Goal: Obtain resource: Obtain resource

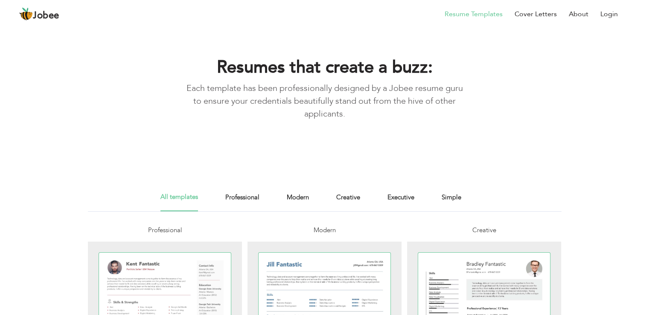
click at [482, 15] on link "Resume Templates" at bounding box center [473, 14] width 58 height 10
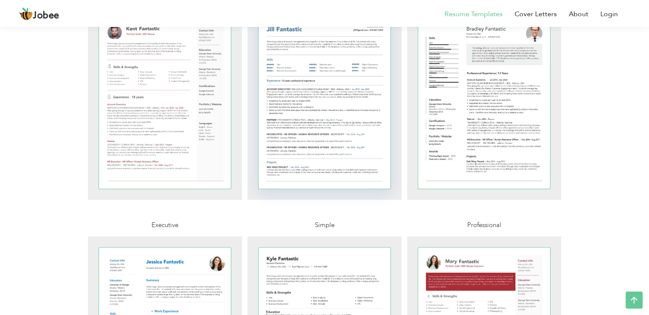
scroll to position [235, 0]
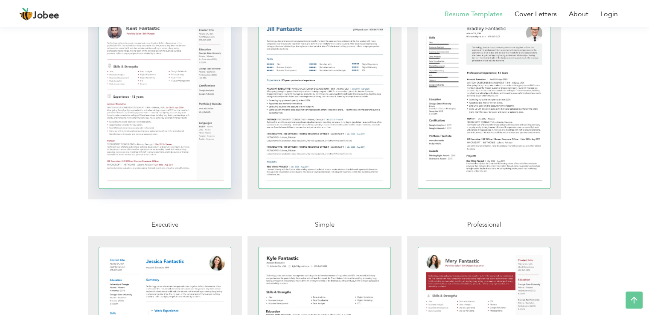
click at [213, 127] on div at bounding box center [165, 102] width 132 height 171
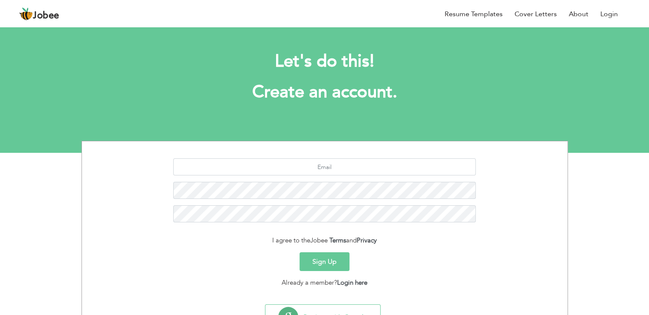
scroll to position [39, 0]
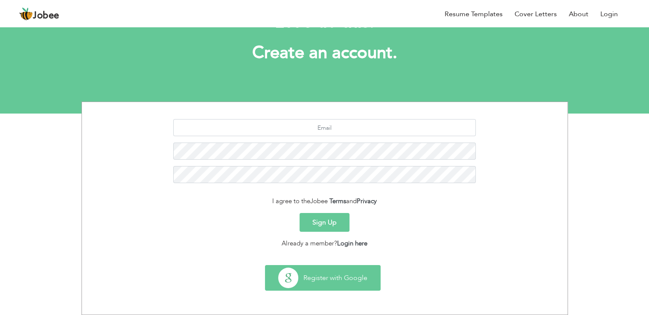
click at [356, 273] on button "Register with Google" at bounding box center [322, 277] width 115 height 25
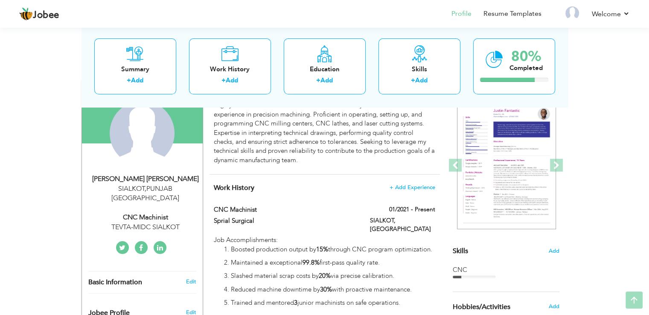
scroll to position [83, 0]
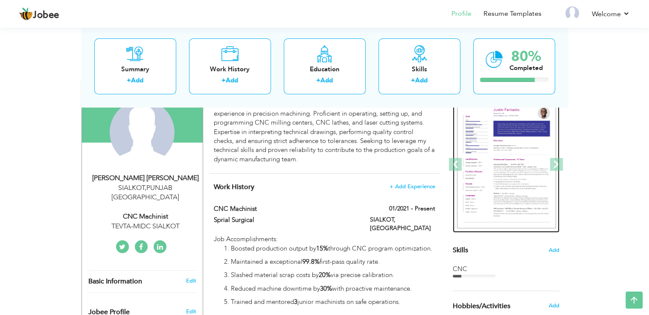
click at [492, 151] on img at bounding box center [506, 165] width 99 height 128
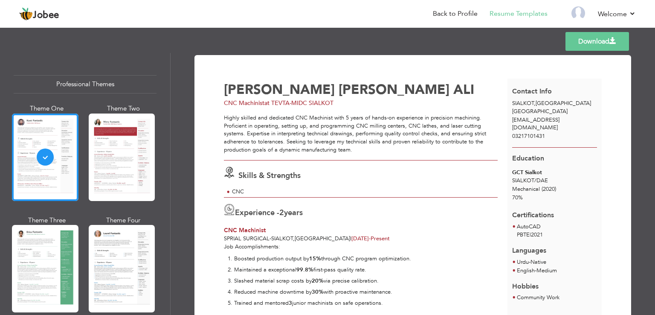
click at [590, 44] on link "Download" at bounding box center [597, 41] width 64 height 19
